Goal: Task Accomplishment & Management: Manage account settings

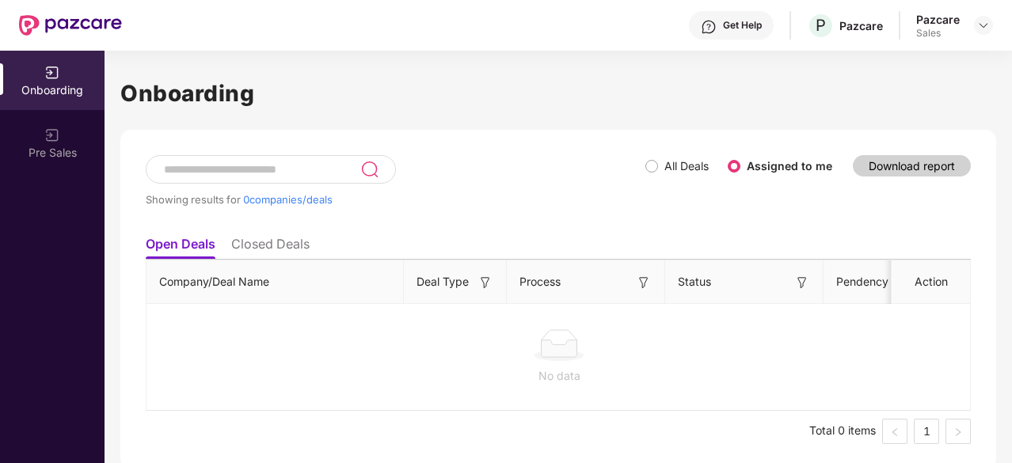
scroll to position [5, 0]
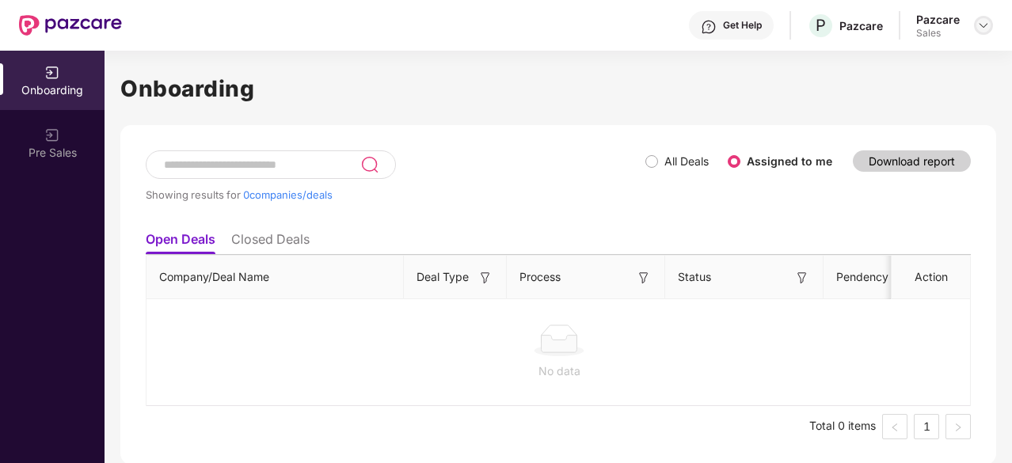
click at [977, 22] on div at bounding box center [983, 25] width 19 height 19
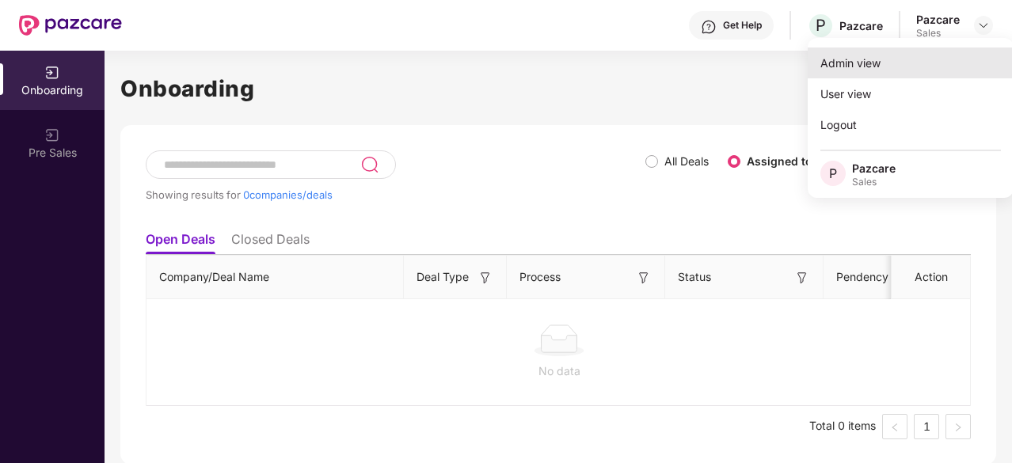
click at [936, 71] on div "Admin view" at bounding box center [911, 63] width 206 height 31
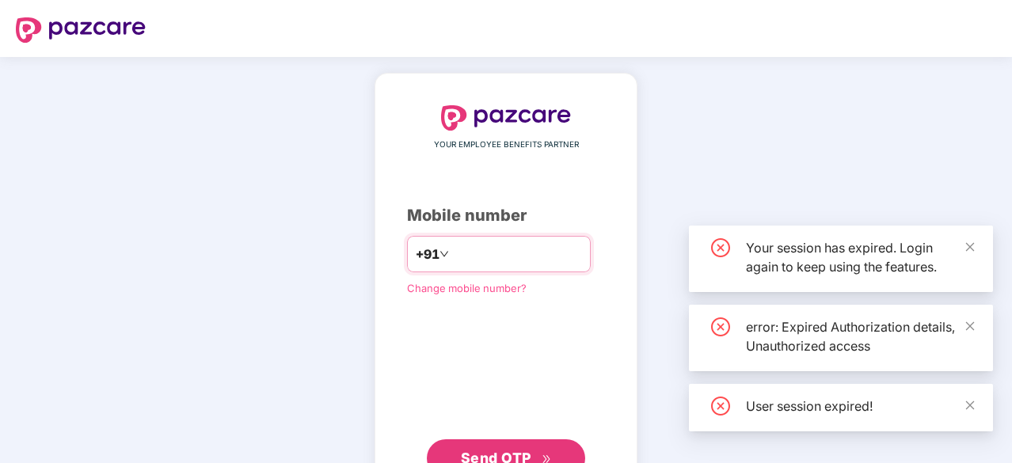
type input "*"
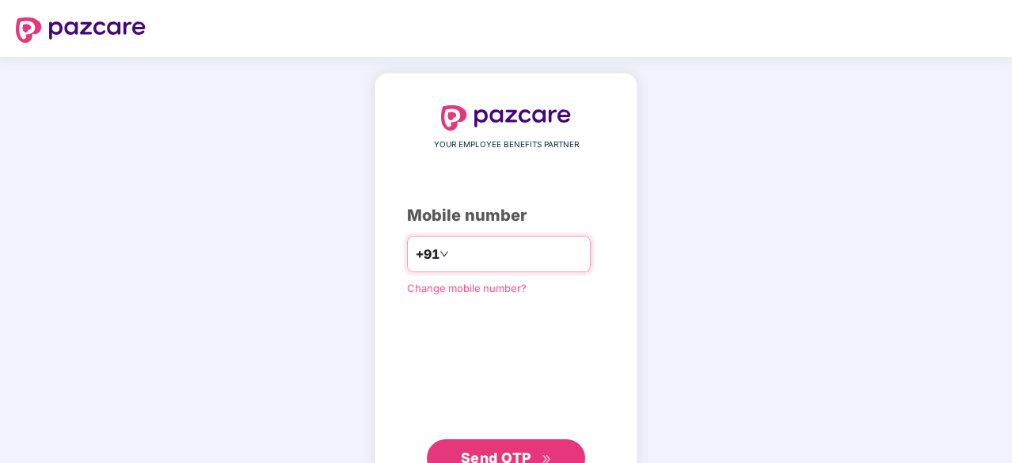
type input "**********"
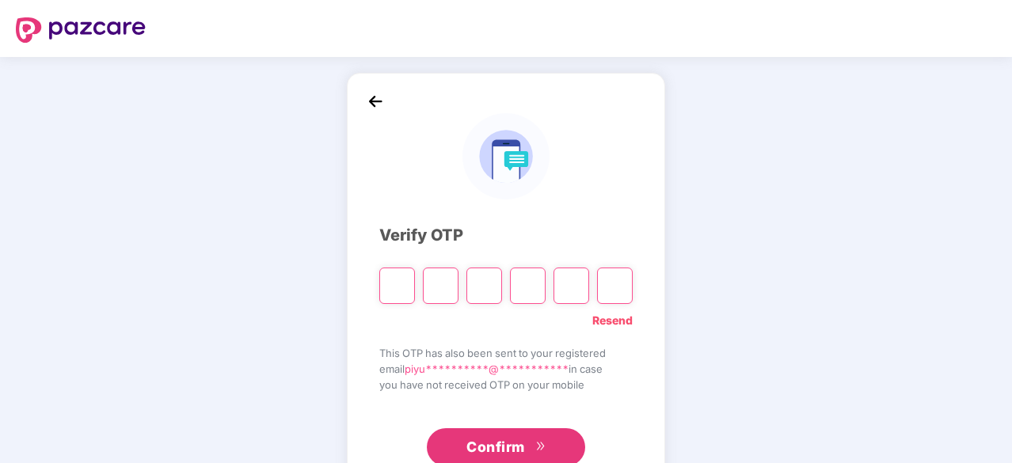
type input "*"
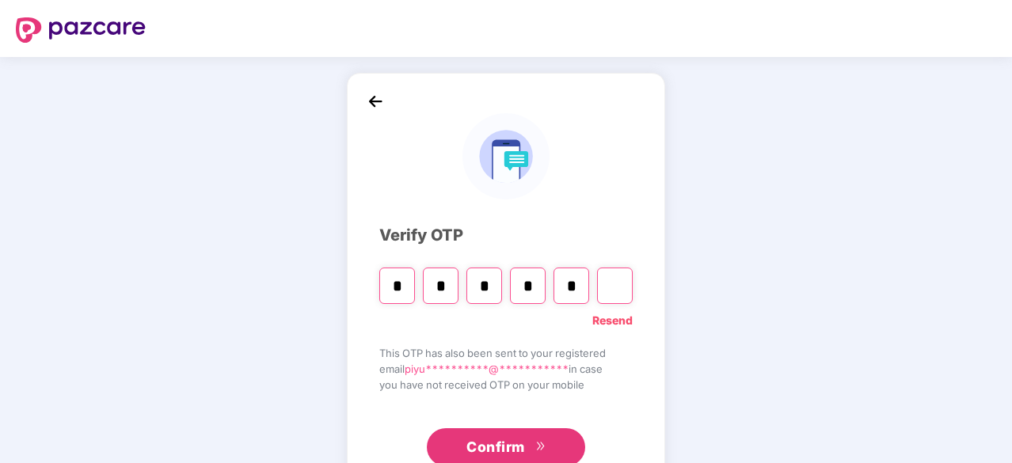
type input "*"
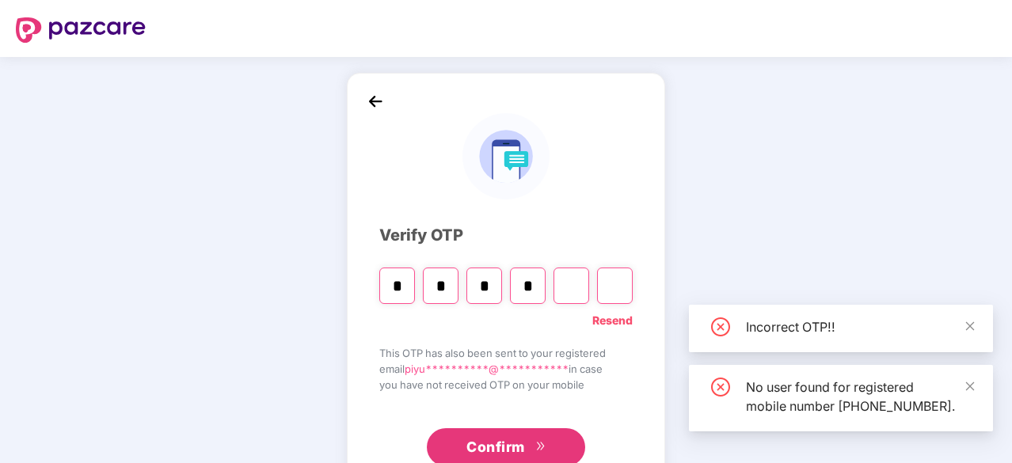
type input "*"
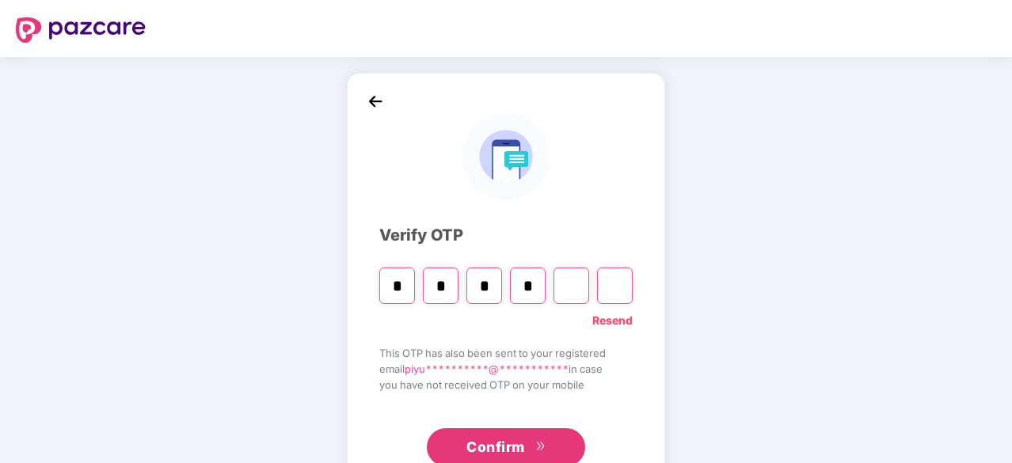
type input "*"
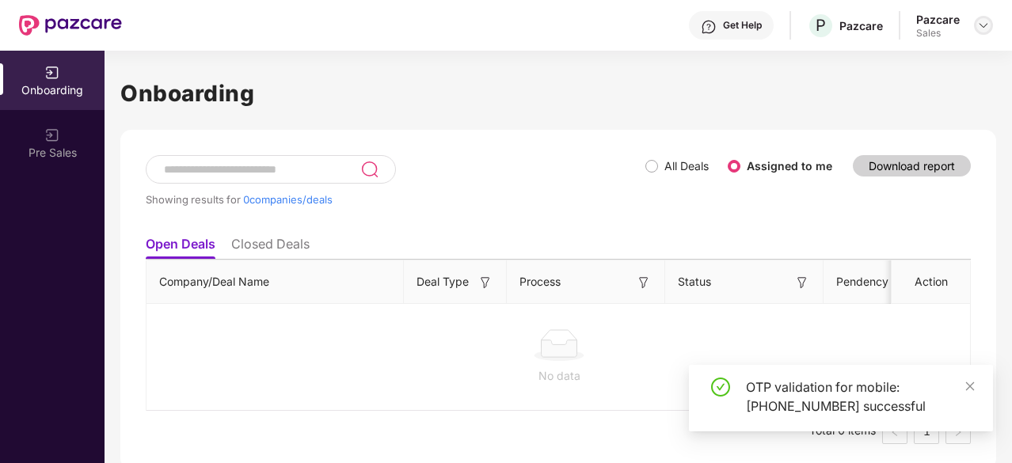
click at [987, 25] on img at bounding box center [983, 25] width 13 height 13
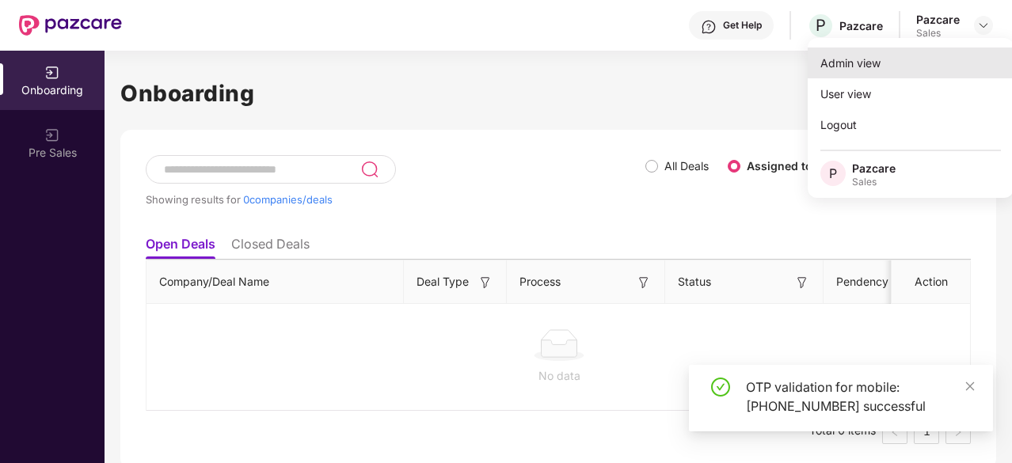
click at [922, 56] on div "Admin view" at bounding box center [911, 63] width 206 height 31
